Goal: Task Accomplishment & Management: Use online tool/utility

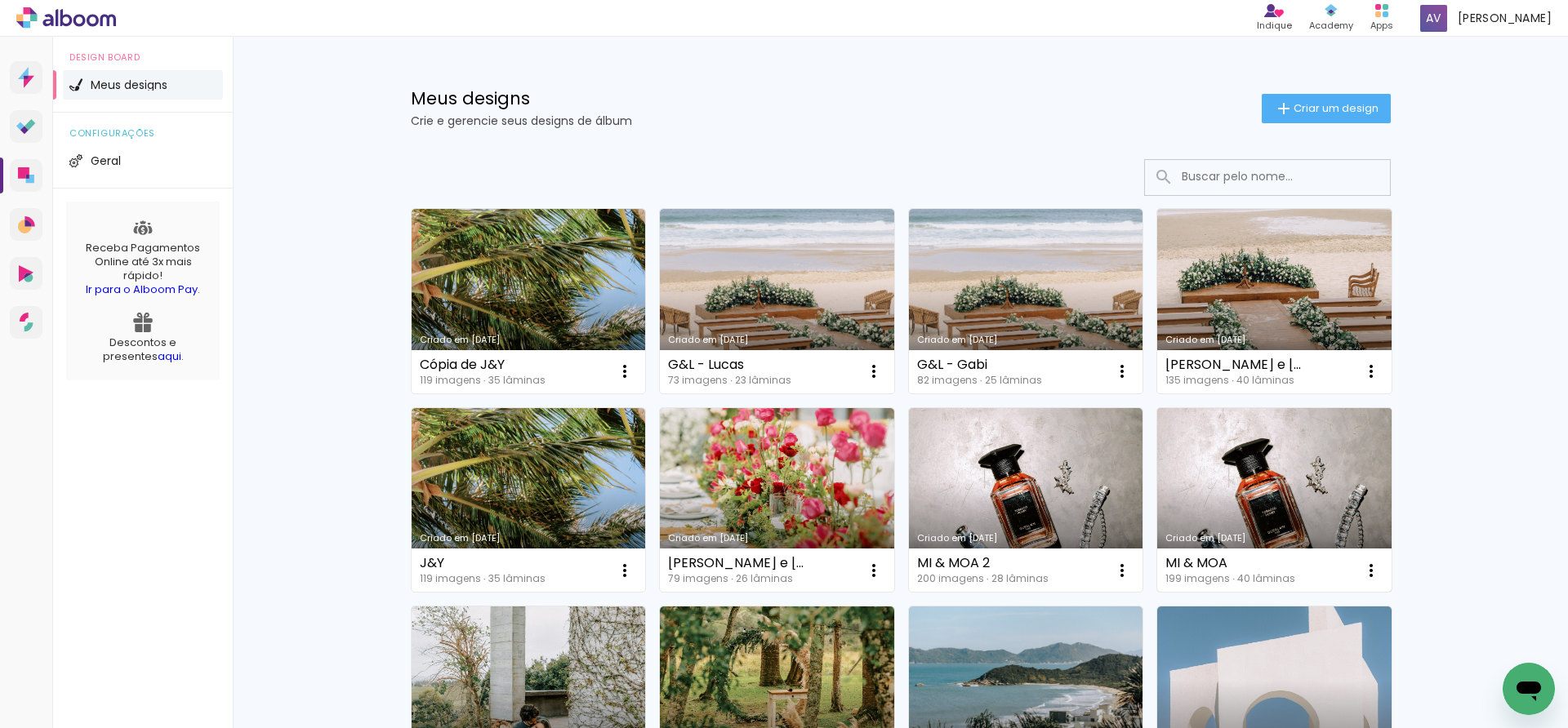
click at [1225, 464] on link "Criado em [DATE]" at bounding box center [1274, 500] width 234 height 184
click at [1038, 434] on link "Criado em [DATE]" at bounding box center [1026, 500] width 234 height 184
